Goal: Task Accomplishment & Management: Complete application form

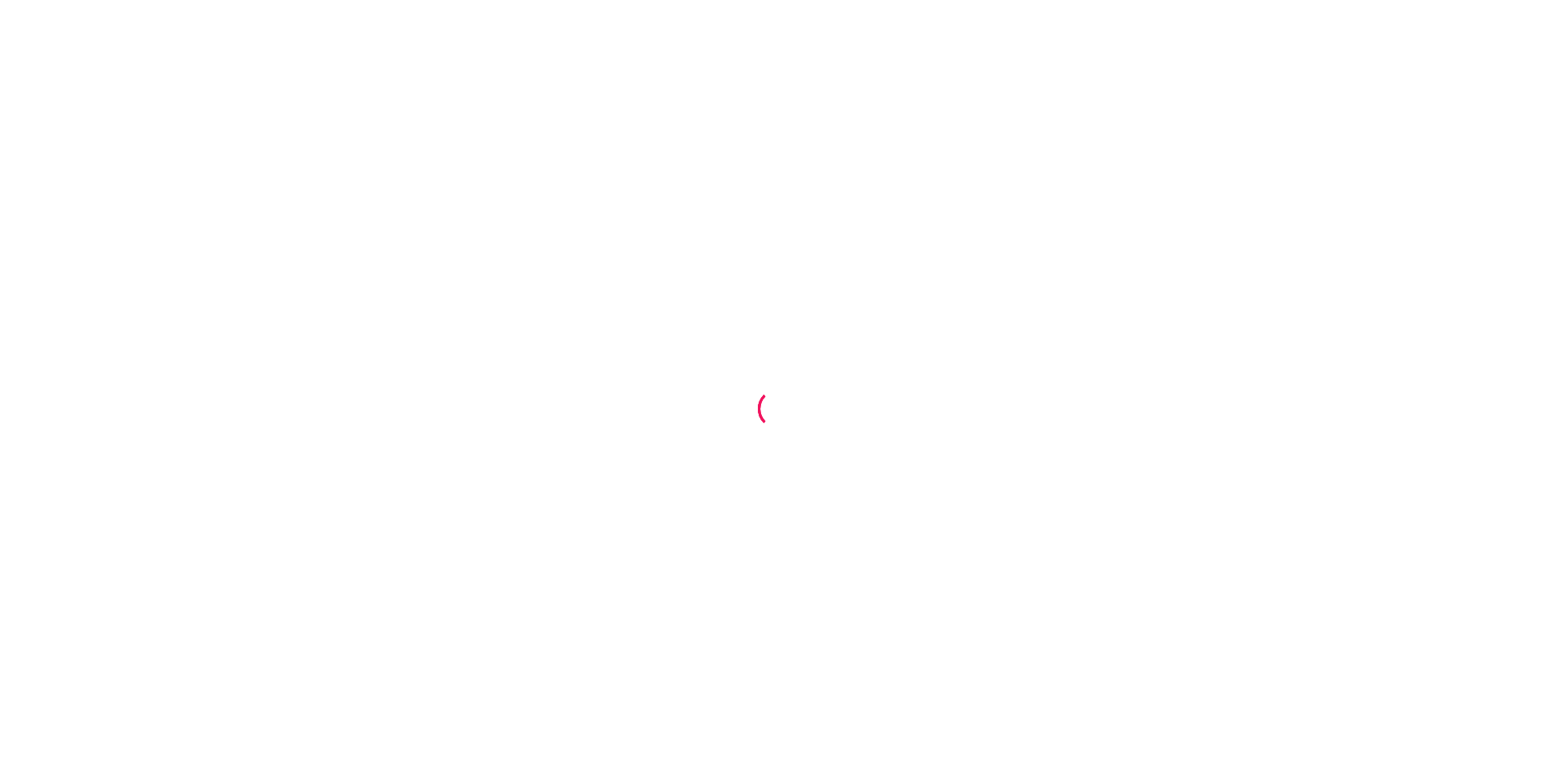
click at [224, 180] on div at bounding box center [784, 386] width 1568 height 772
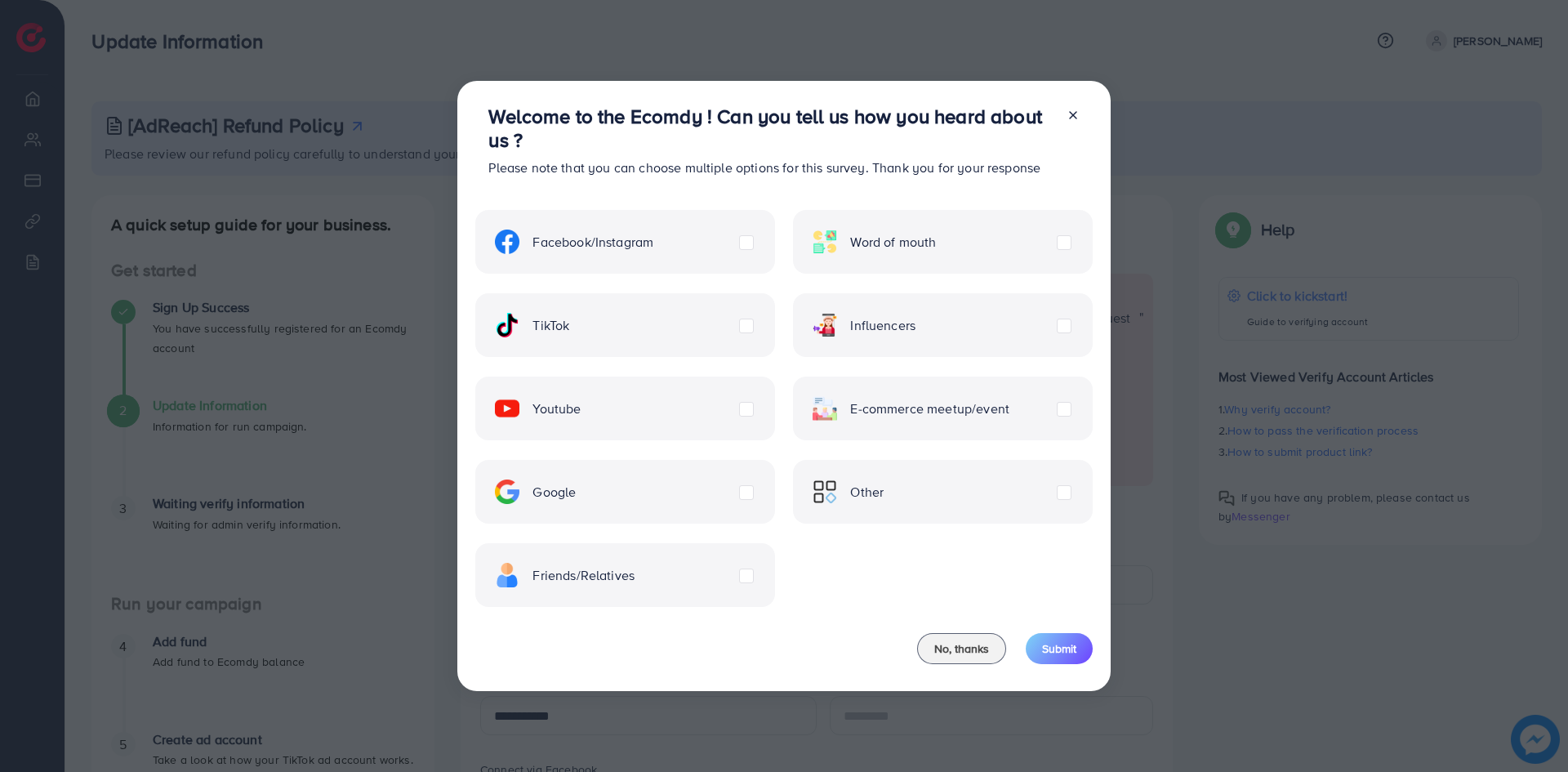
click at [1075, 112] on icon at bounding box center [1073, 115] width 13 height 13
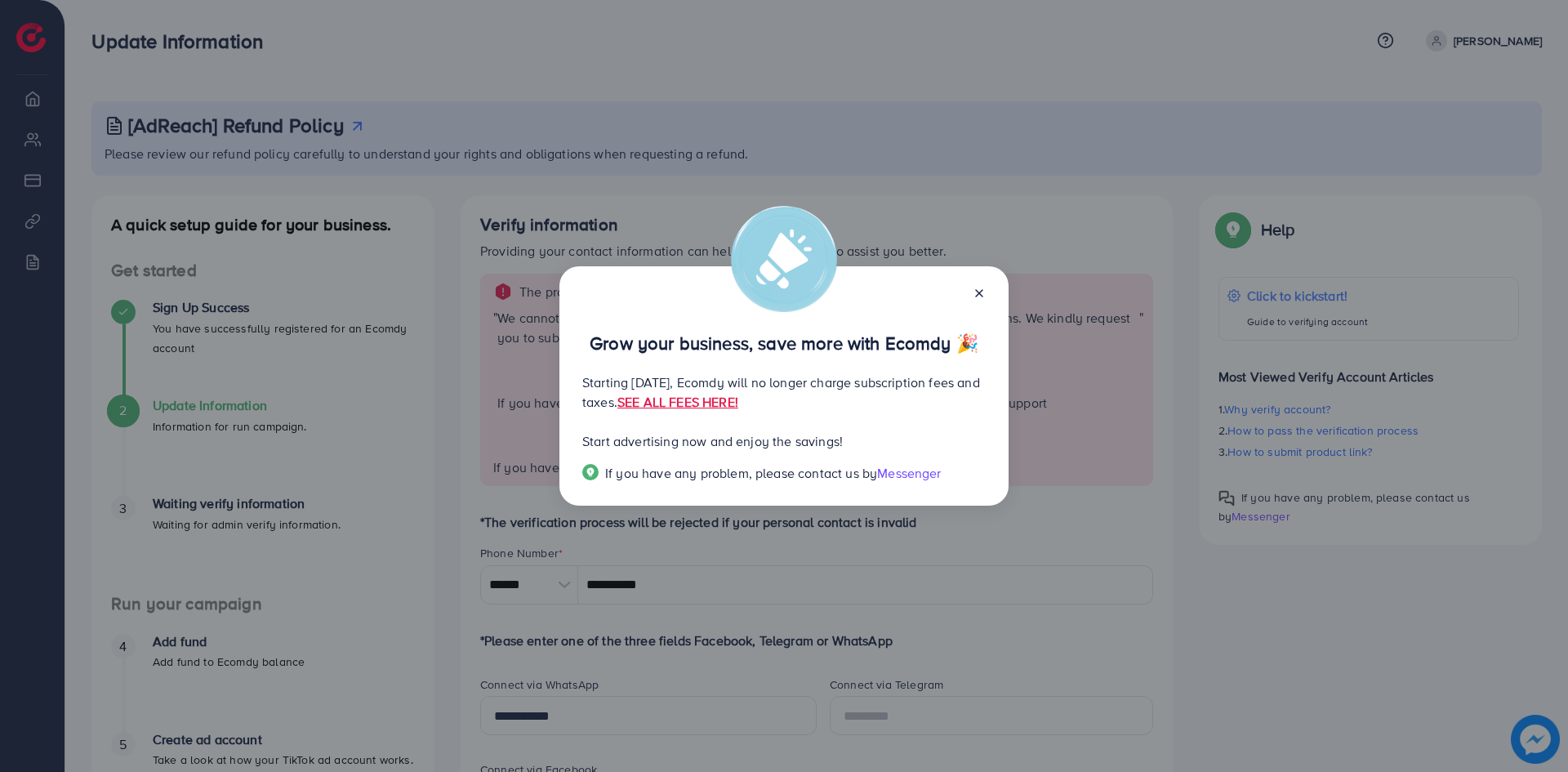
click at [971, 293] on div at bounding box center [972, 292] width 26 height 18
click at [980, 293] on line at bounding box center [979, 293] width 6 height 6
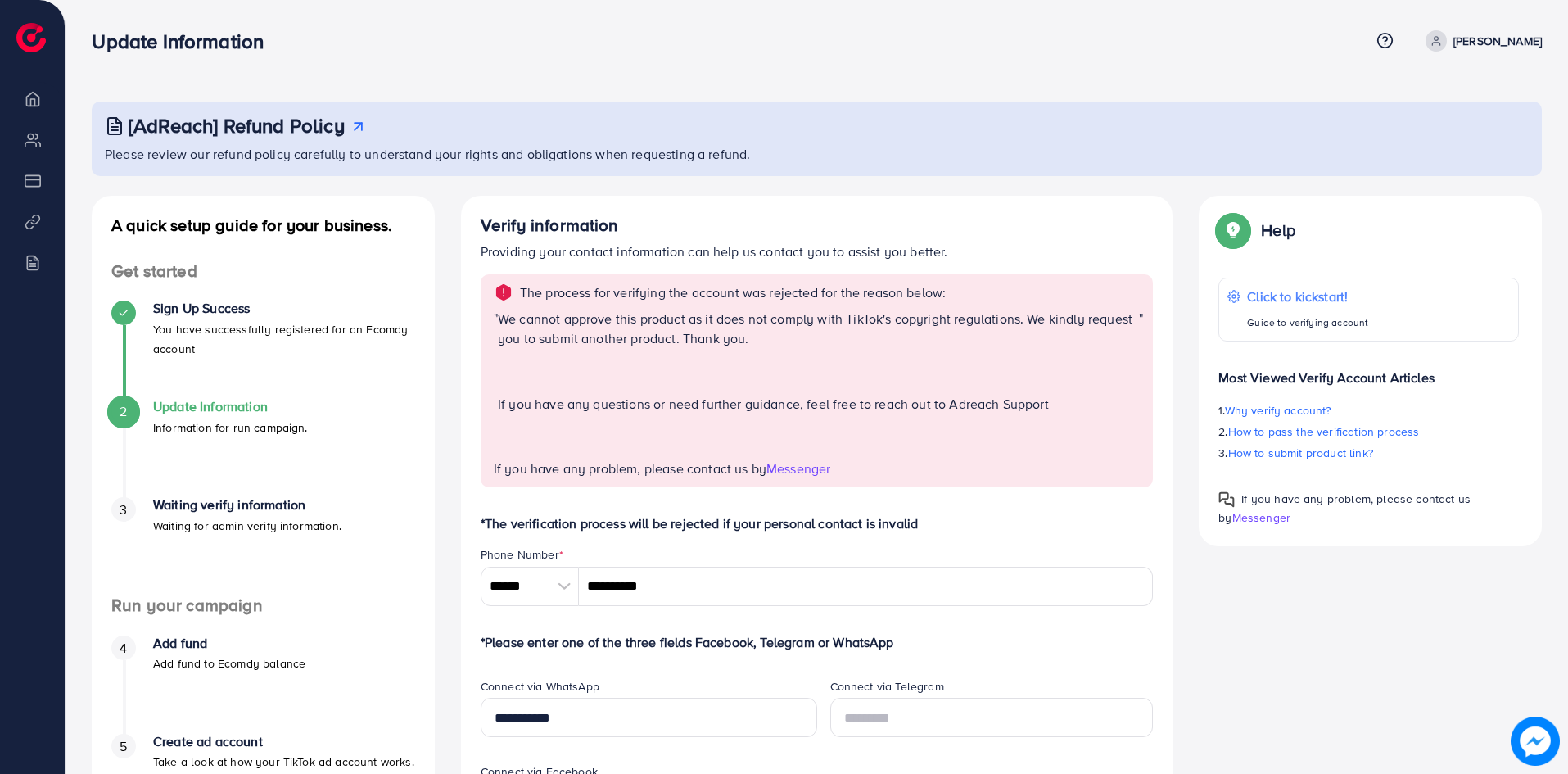
click at [159, 415] on h4 "Update Information" at bounding box center [230, 406] width 155 height 16
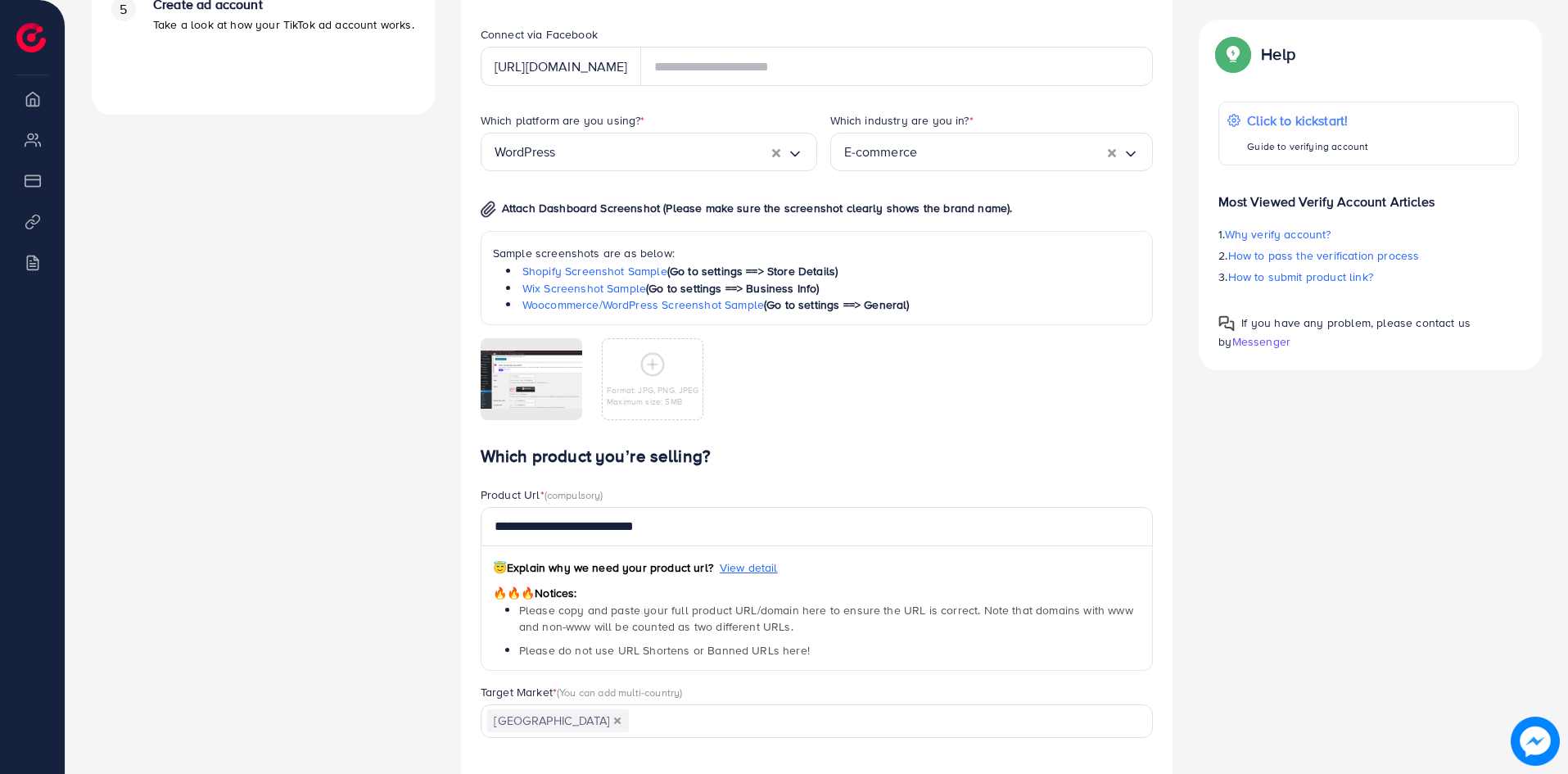
scroll to position [819, 0]
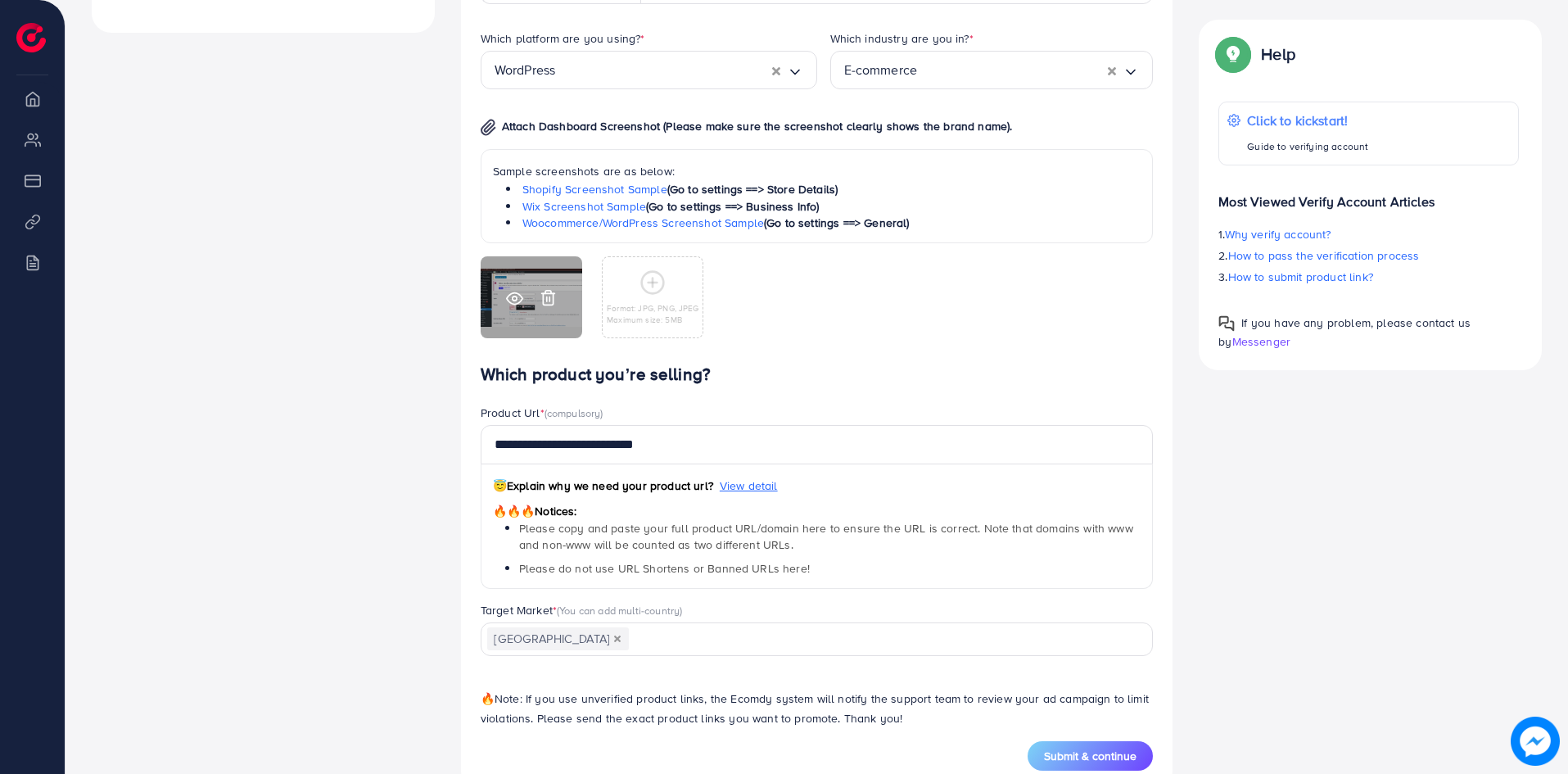
click at [517, 293] on icon at bounding box center [515, 298] width 16 height 11
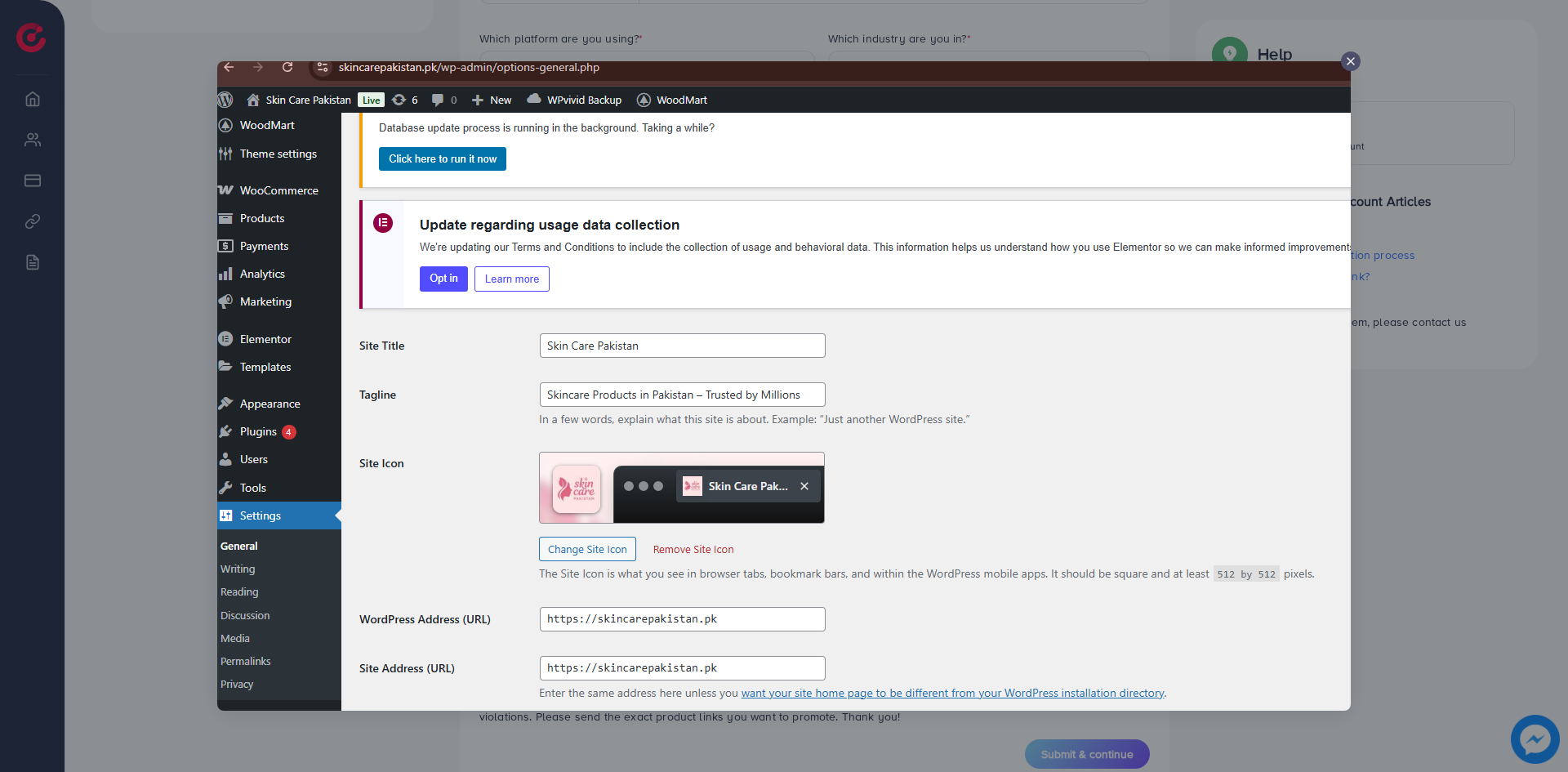
click at [1348, 59] on line at bounding box center [1350, 61] width 6 height 6
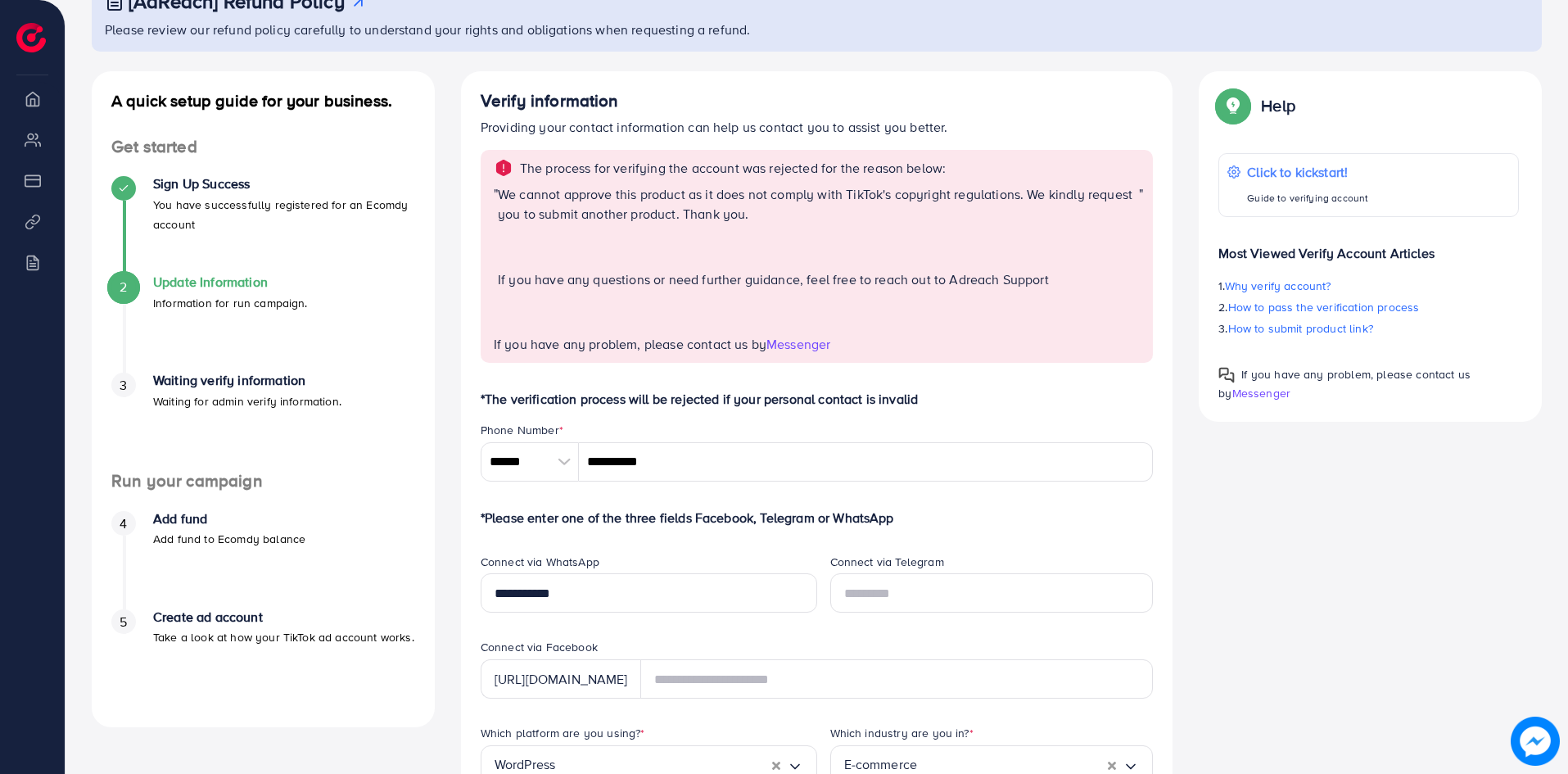
scroll to position [43, 0]
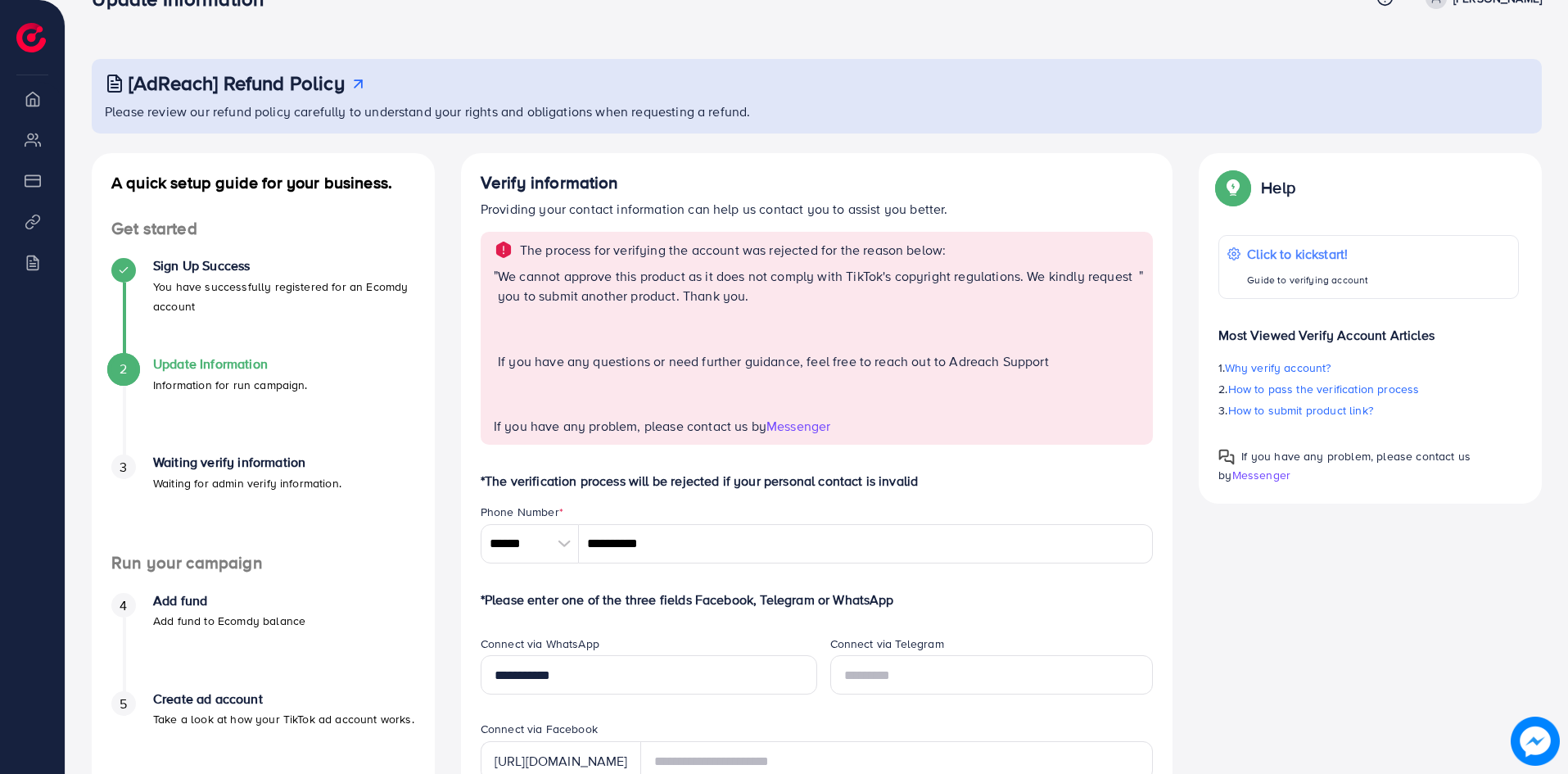
click at [803, 431] on span "Messenger" at bounding box center [798, 425] width 64 height 18
